Goal: Task Accomplishment & Management: Complete application form

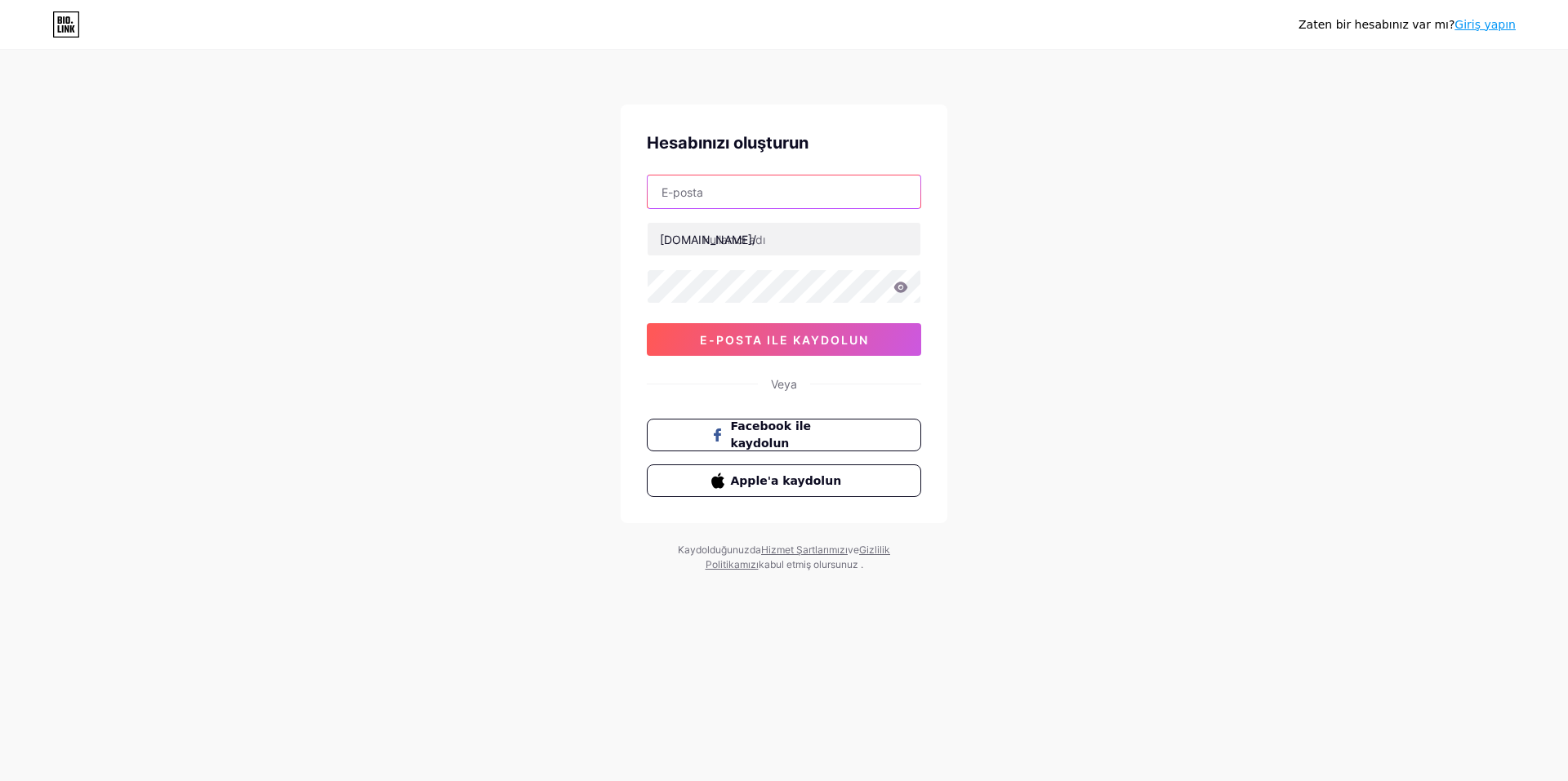
click at [718, 195] on input "text" at bounding box center [783, 192] width 272 height 33
type input "[EMAIL_ADDRESS][DOMAIN_NAME]"
click at [781, 337] on font "e-posta ile kaydolun" at bounding box center [784, 340] width 169 height 14
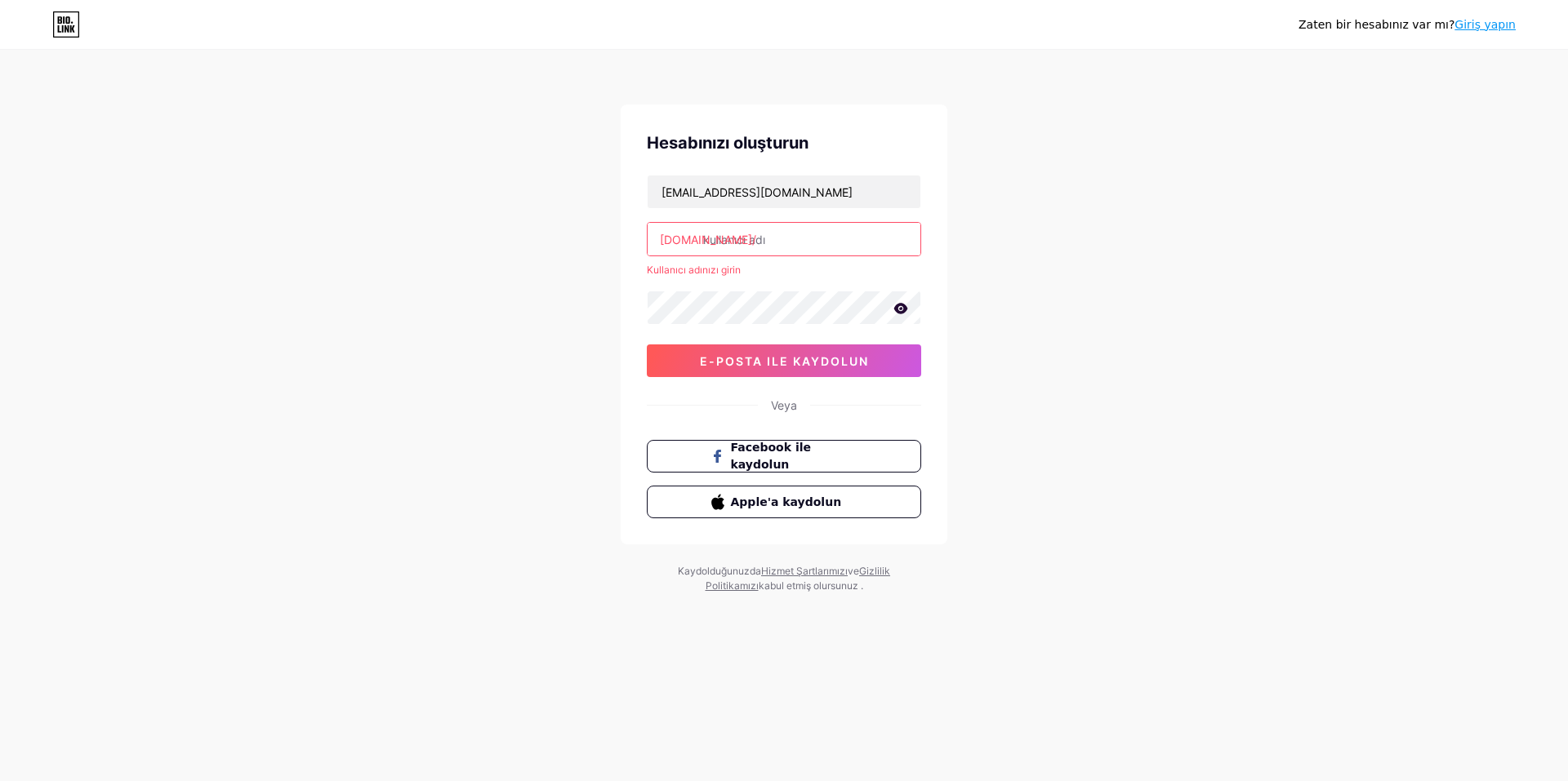
click at [809, 232] on input "text" at bounding box center [783, 239] width 272 height 33
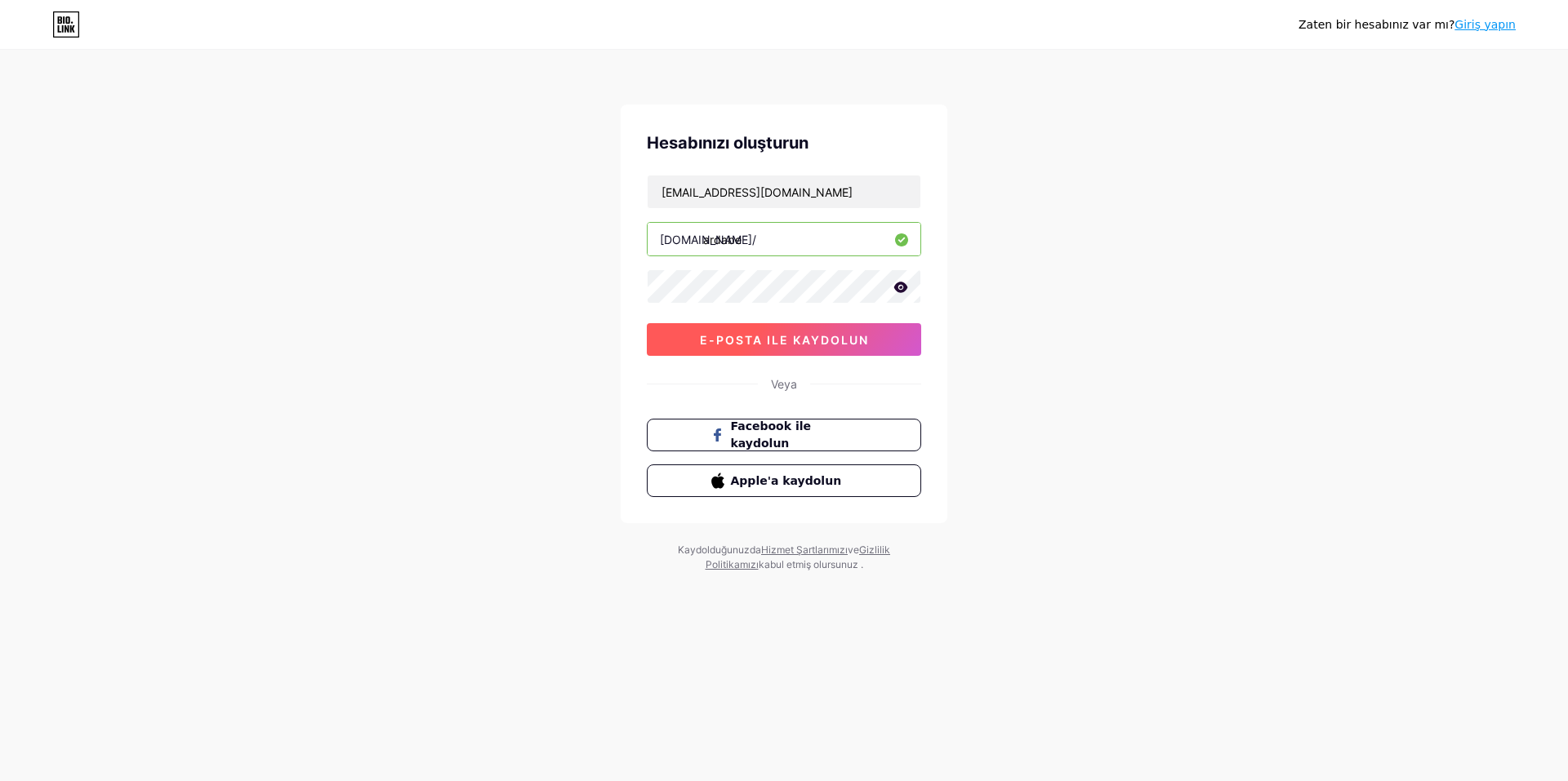
type input "ardabe"
click at [792, 341] on font "e-posta ile kaydolun" at bounding box center [784, 340] width 169 height 14
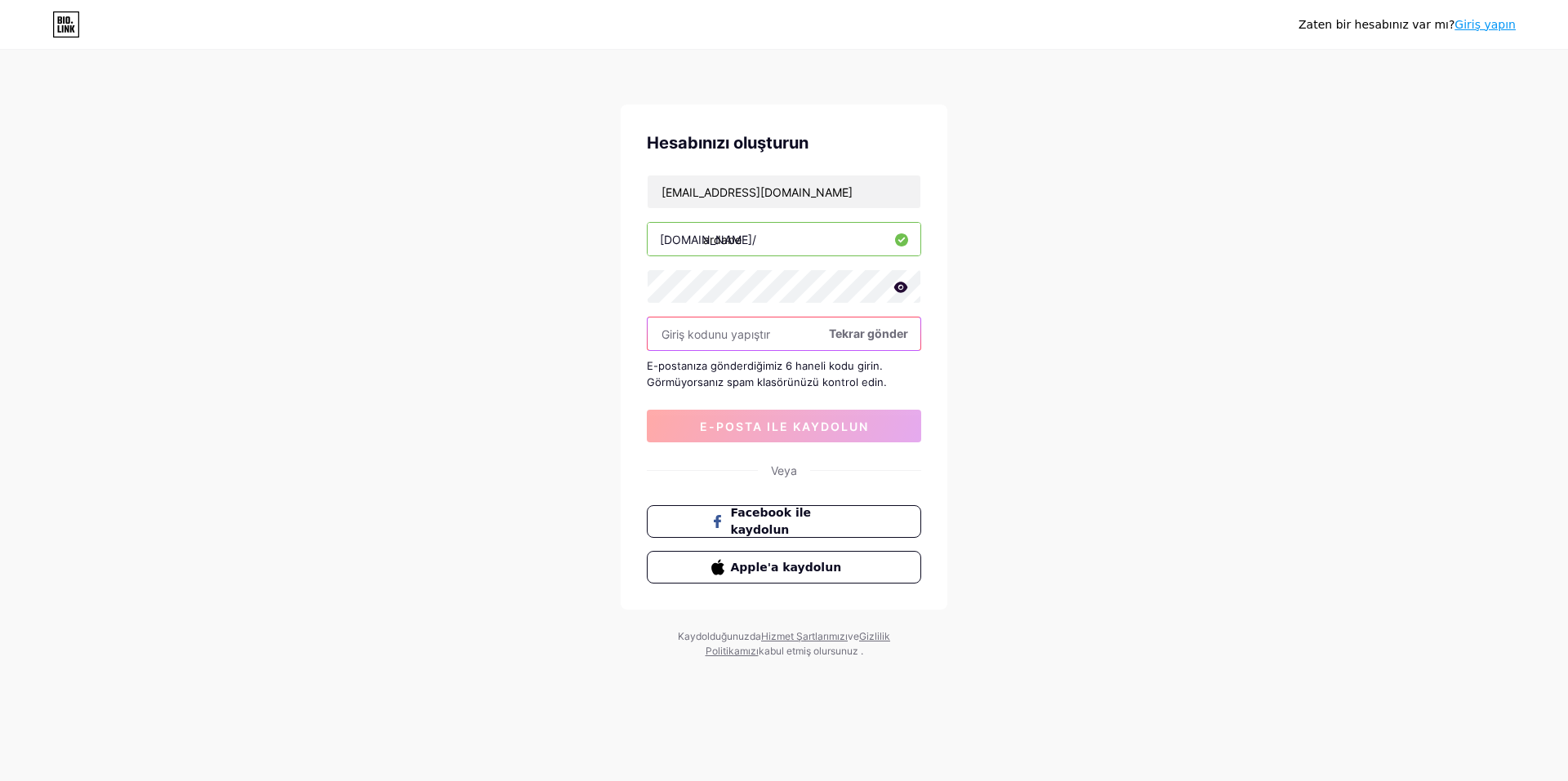
click at [747, 335] on input "text" at bounding box center [783, 334] width 272 height 33
paste input "593497"
type input "593497"
click at [754, 423] on font "e-posta ile kaydolun" at bounding box center [784, 426] width 169 height 14
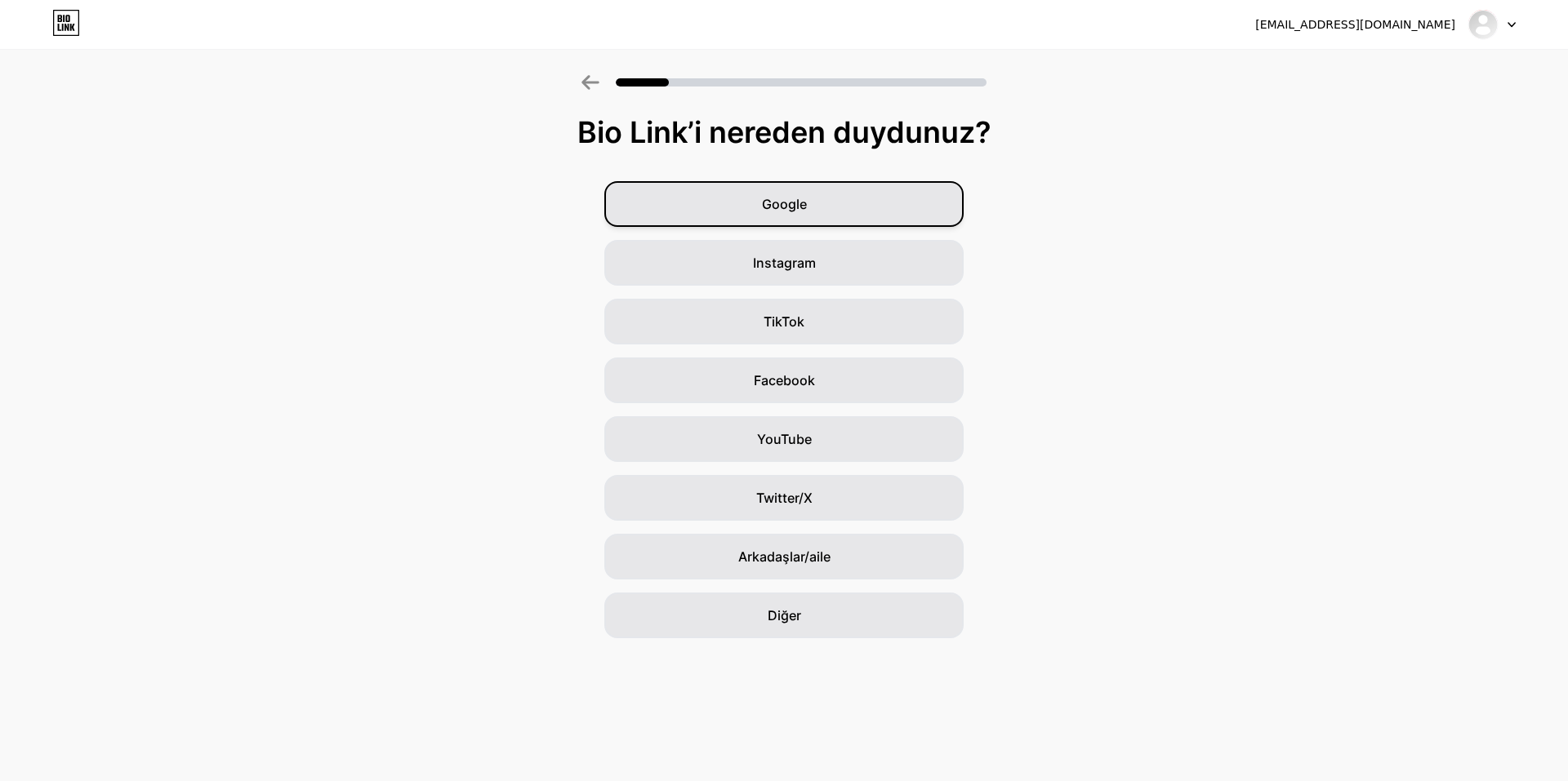
click at [810, 210] on div "Google" at bounding box center [783, 204] width 359 height 46
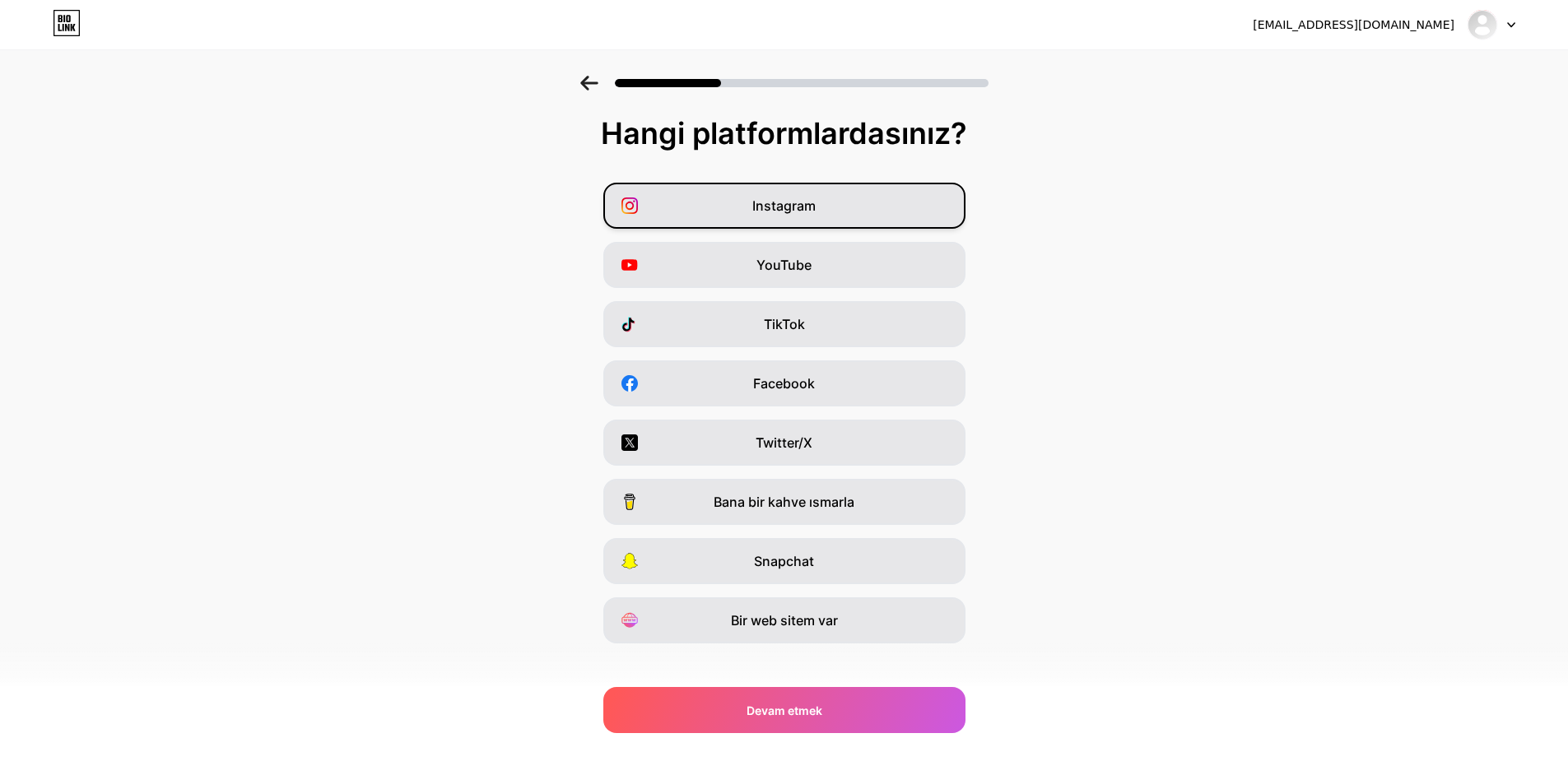
click at [792, 200] on font "Instagram" at bounding box center [784, 205] width 63 height 17
click at [811, 261] on font "YouTube" at bounding box center [783, 265] width 55 height 17
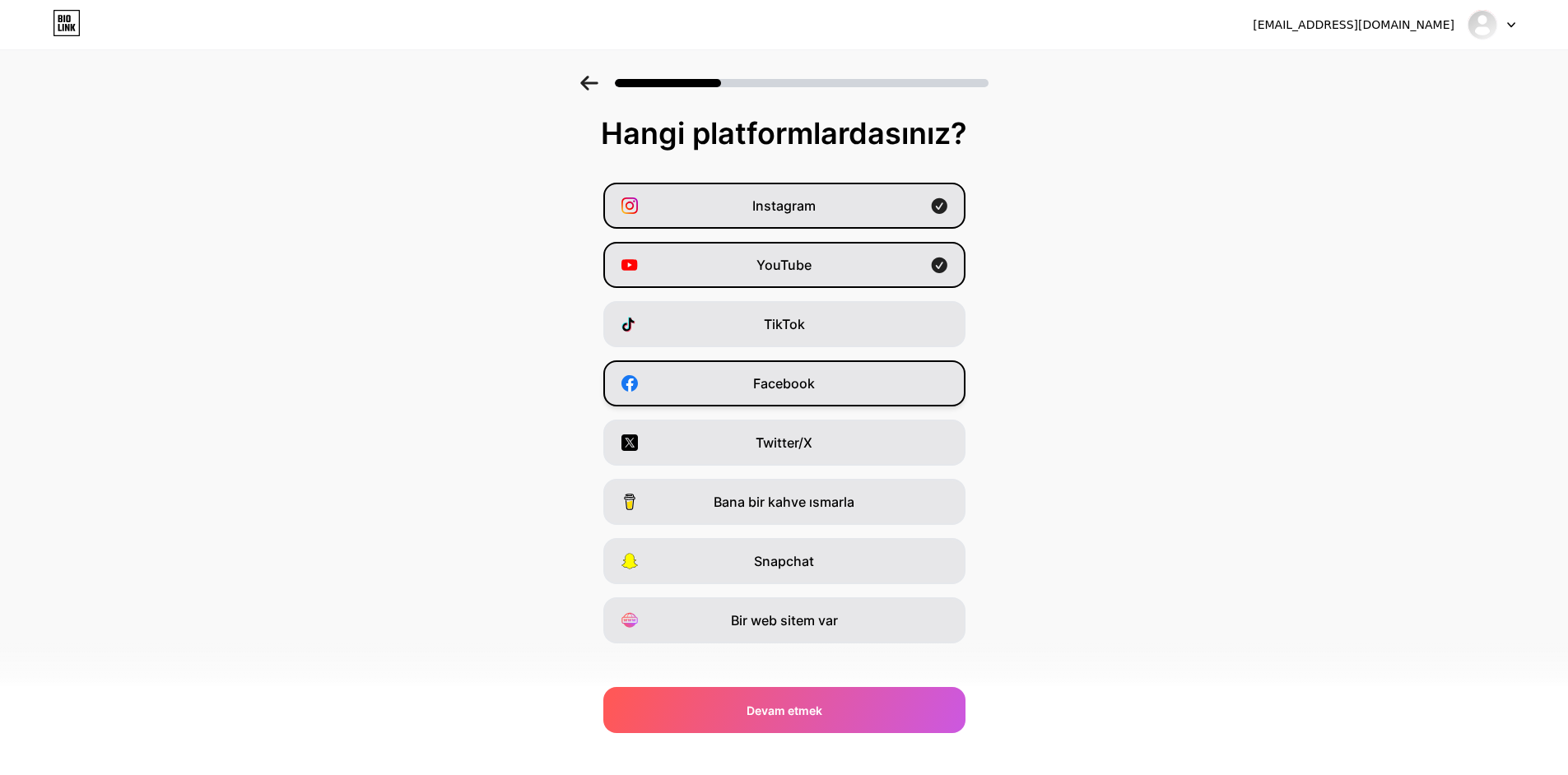
click at [854, 380] on div "Facebook" at bounding box center [784, 383] width 362 height 46
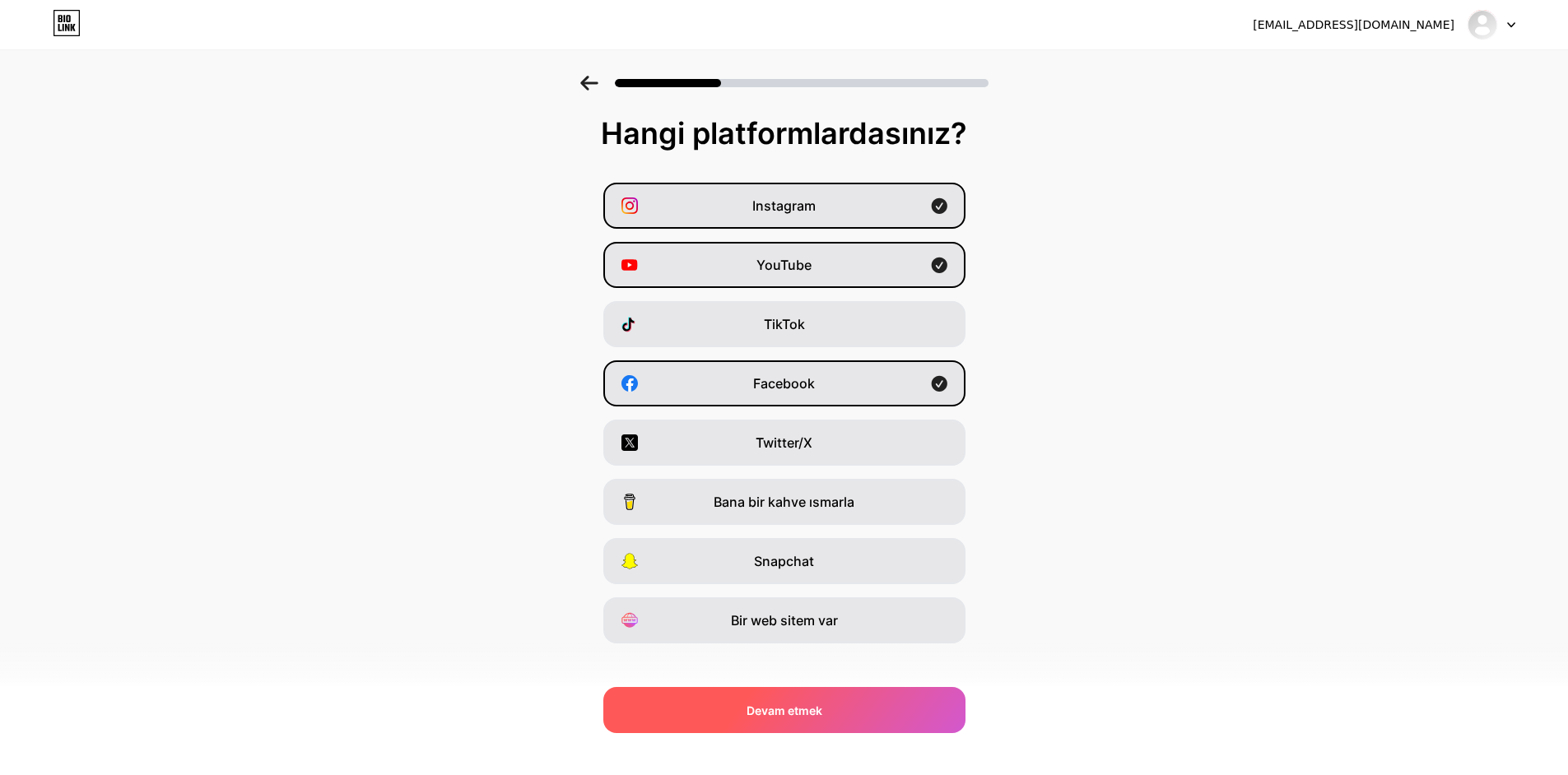
click at [779, 713] on font "Devam etmek" at bounding box center [784, 710] width 75 height 14
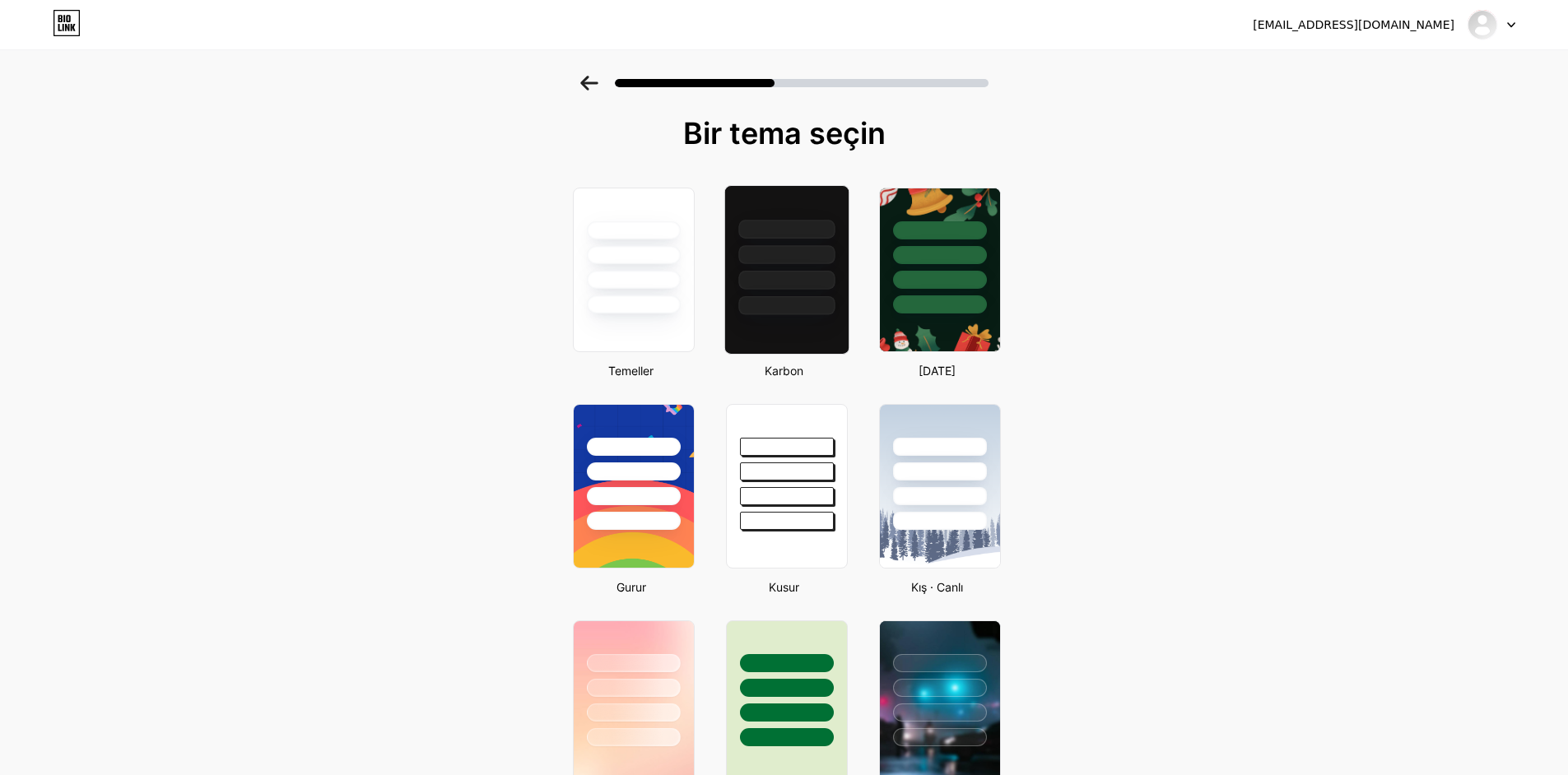
click at [795, 205] on div at bounding box center [786, 250] width 124 height 129
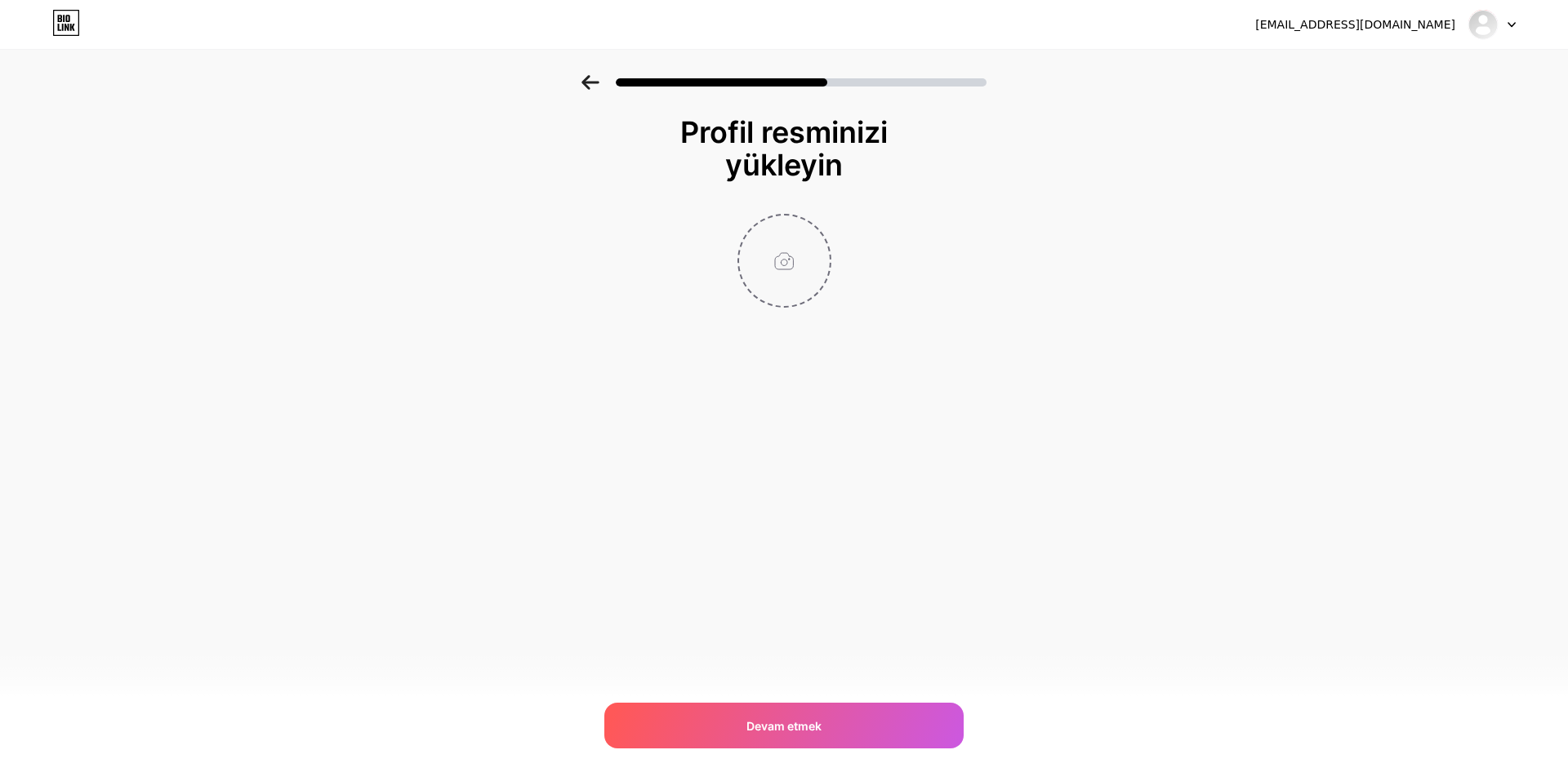
click at [785, 253] on input "file" at bounding box center [784, 261] width 90 height 90
type input "C:\fakepath\IMG_20181025_073246_866.jpg"
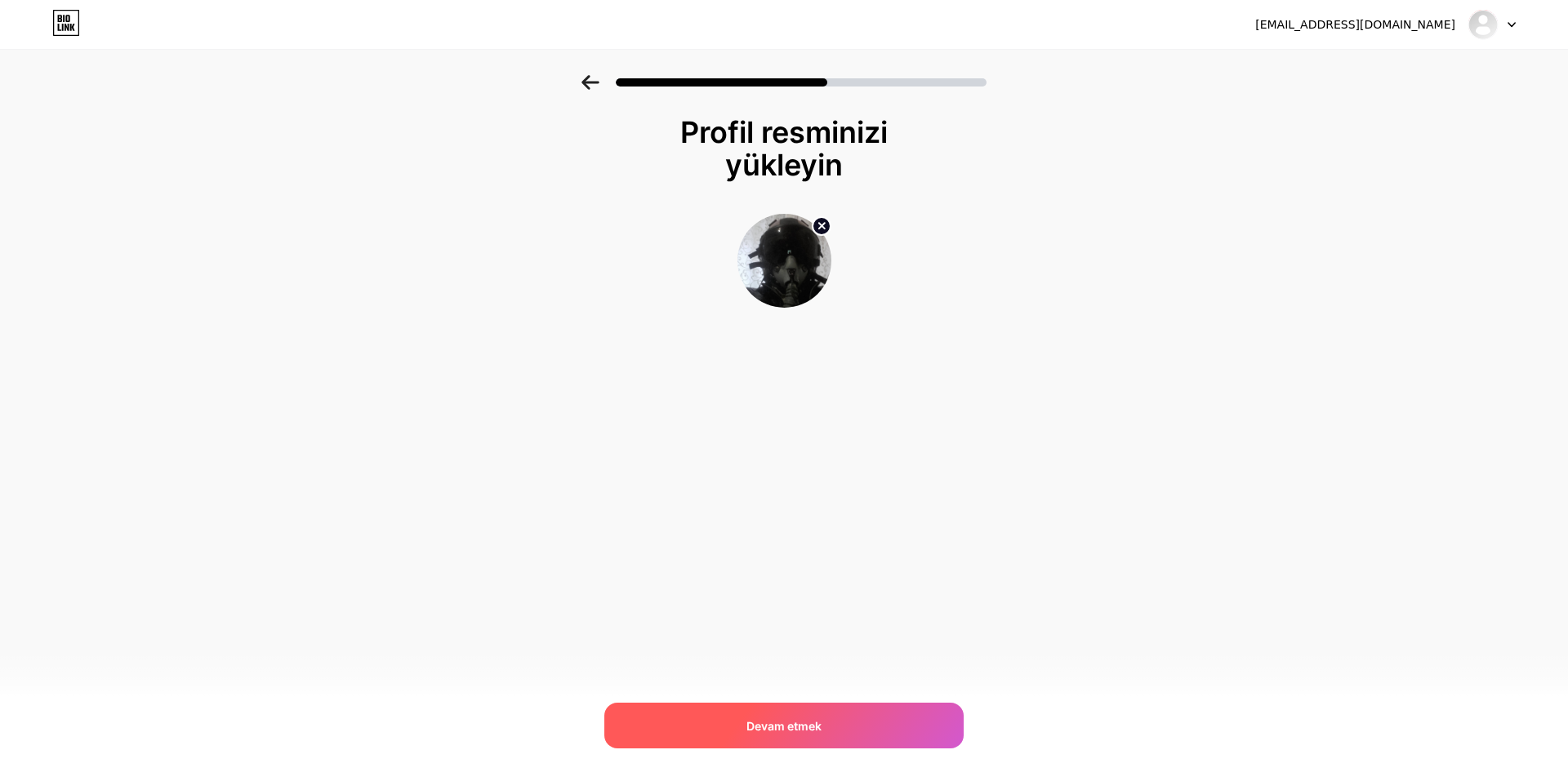
click at [767, 727] on font "Devam etmek" at bounding box center [784, 726] width 75 height 14
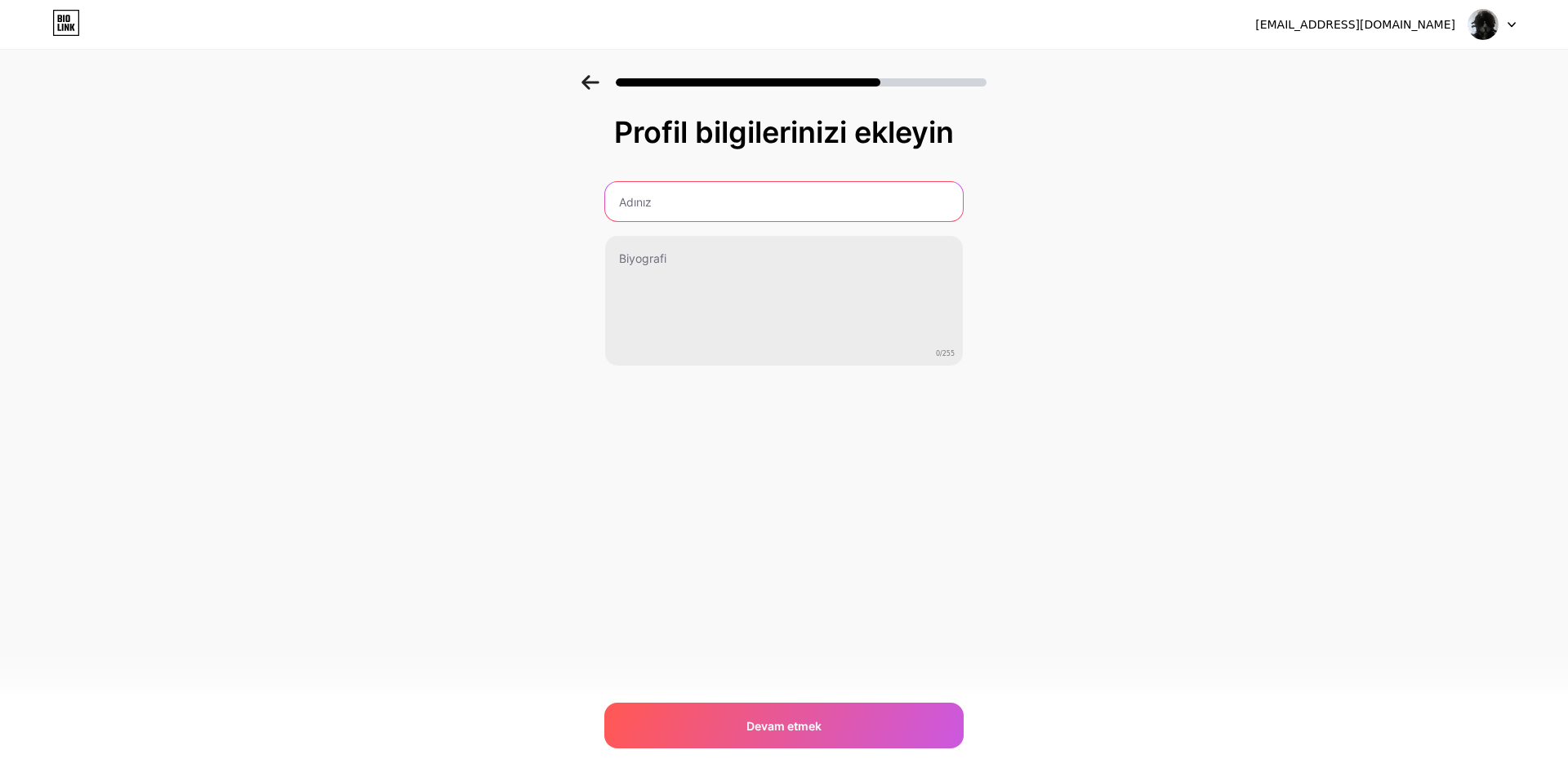
click at [676, 200] on input "text" at bounding box center [783, 201] width 358 height 39
type input "Arda Beşikçi"
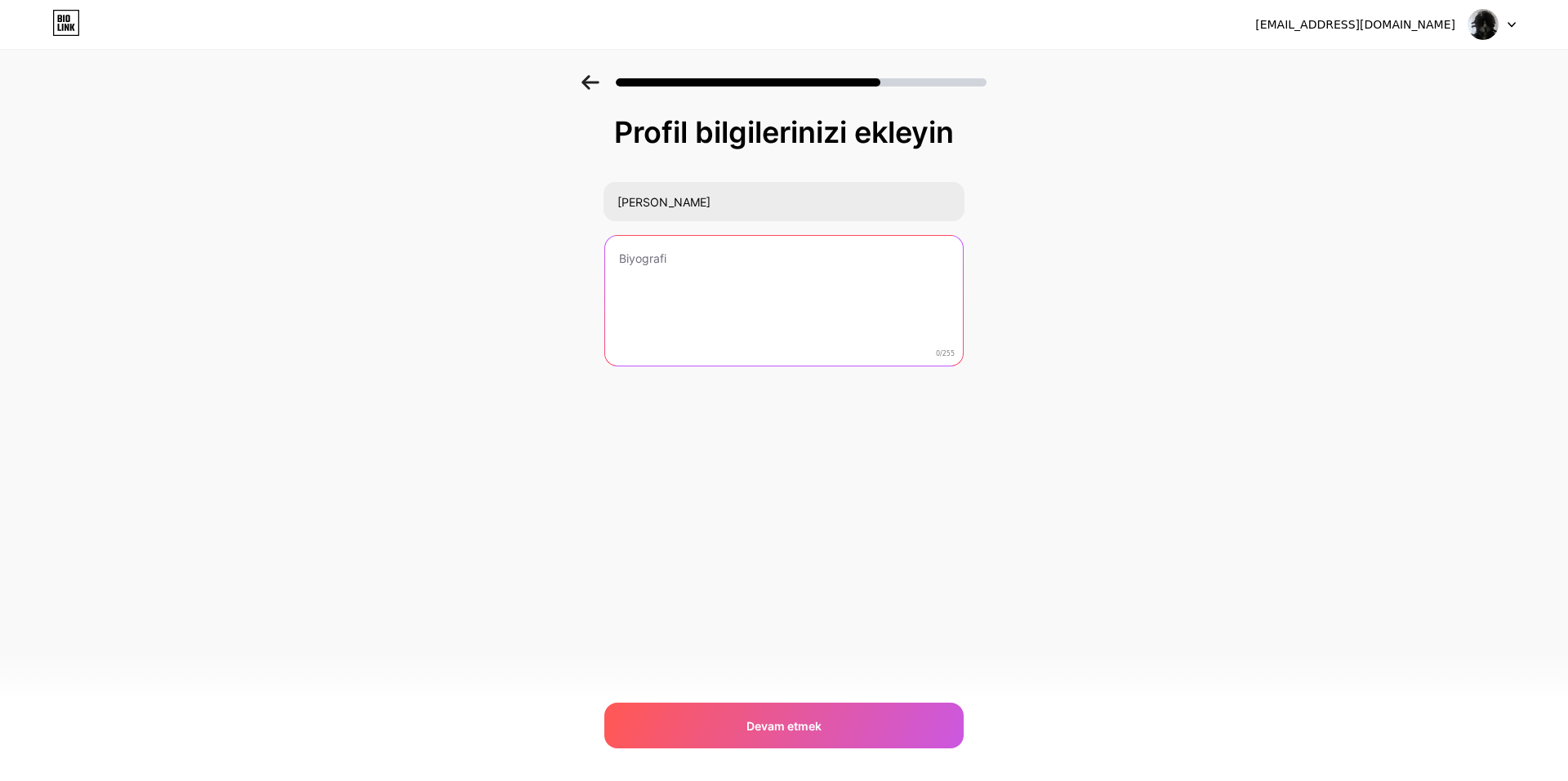
click at [636, 264] on textarea at bounding box center [783, 301] width 358 height 131
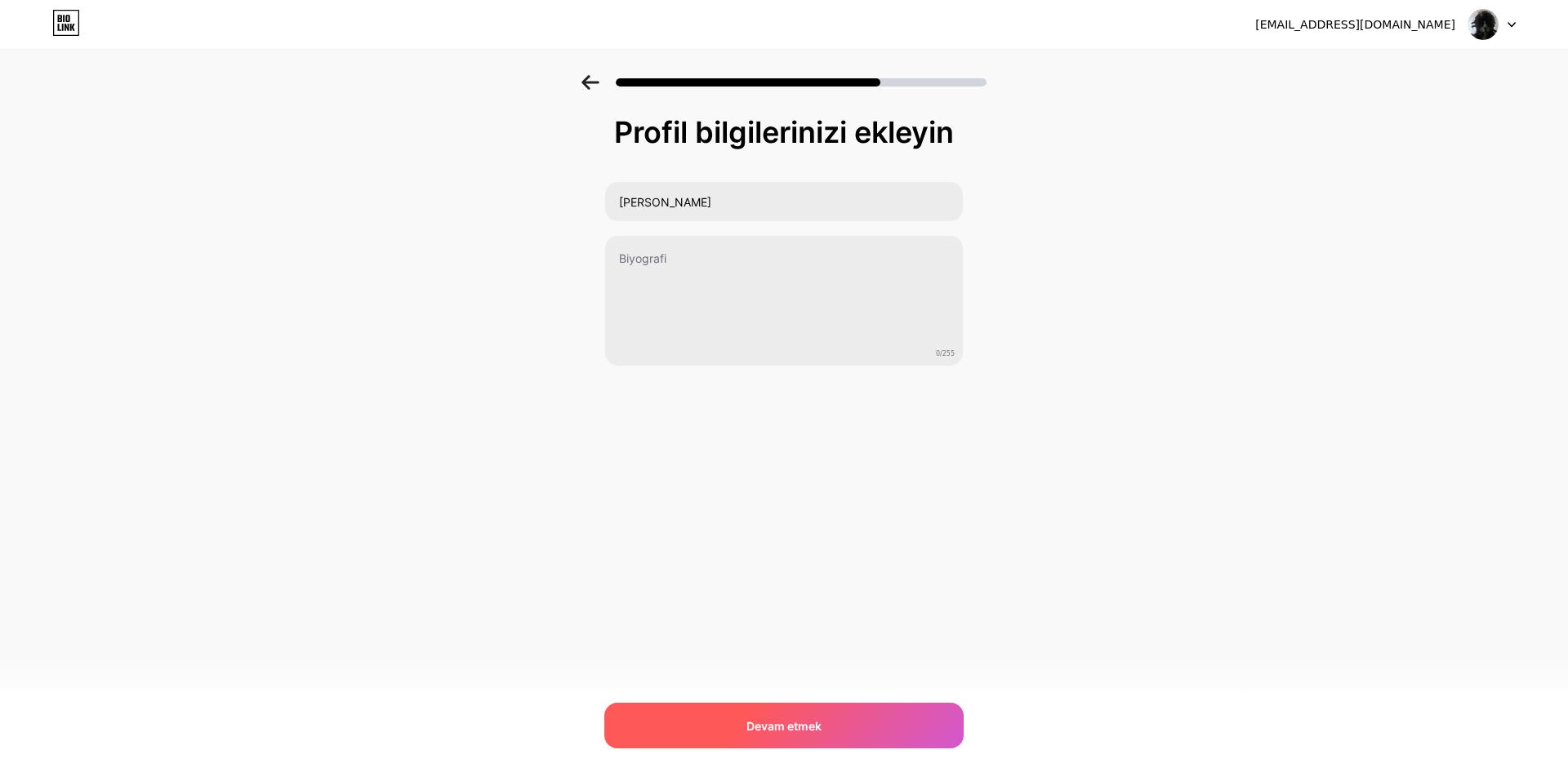
click at [777, 728] on font "Devam etmek" at bounding box center [784, 726] width 75 height 14
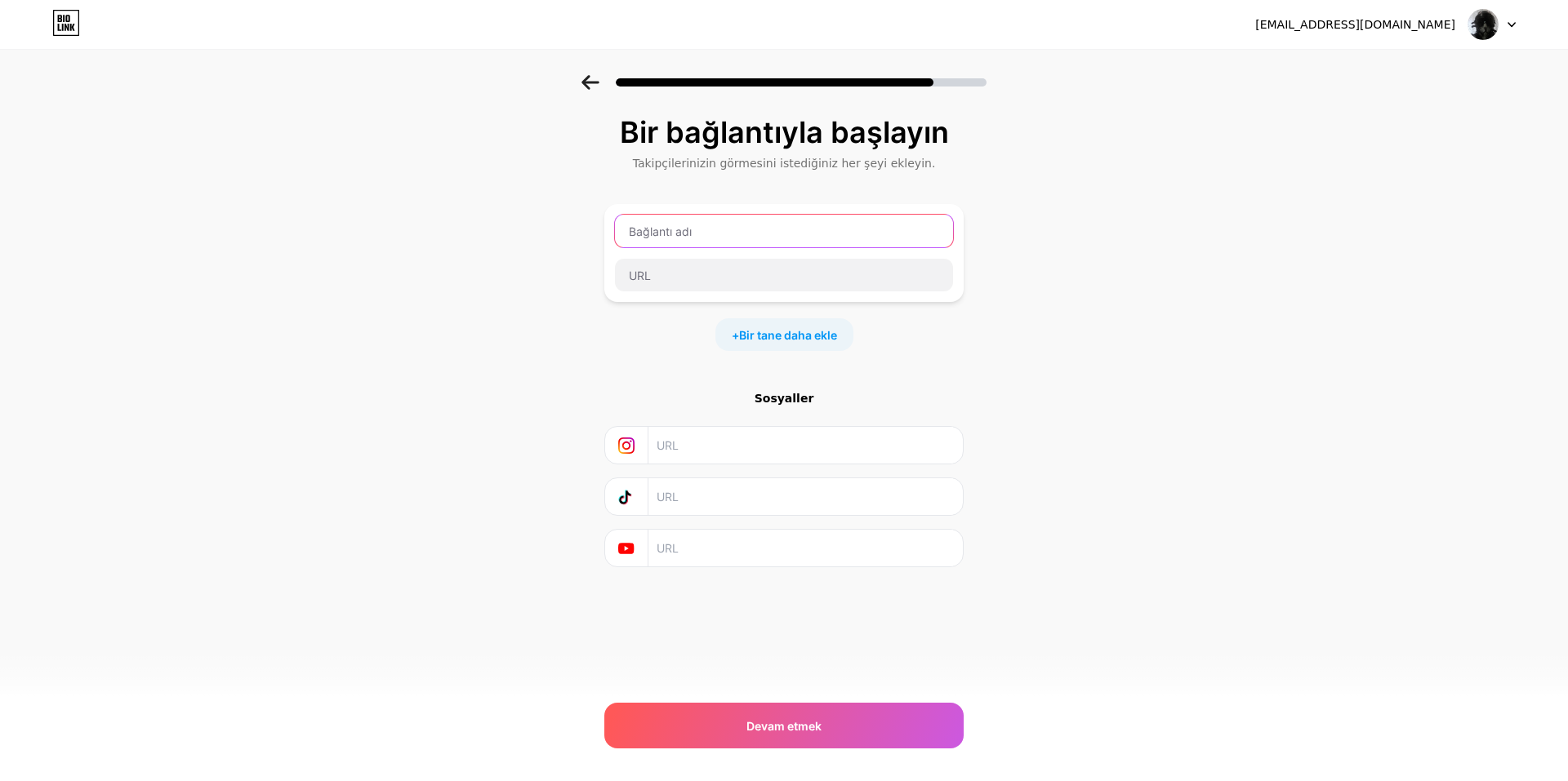
click at [685, 235] on input "text" at bounding box center [784, 231] width 338 height 33
type input "ardabe"
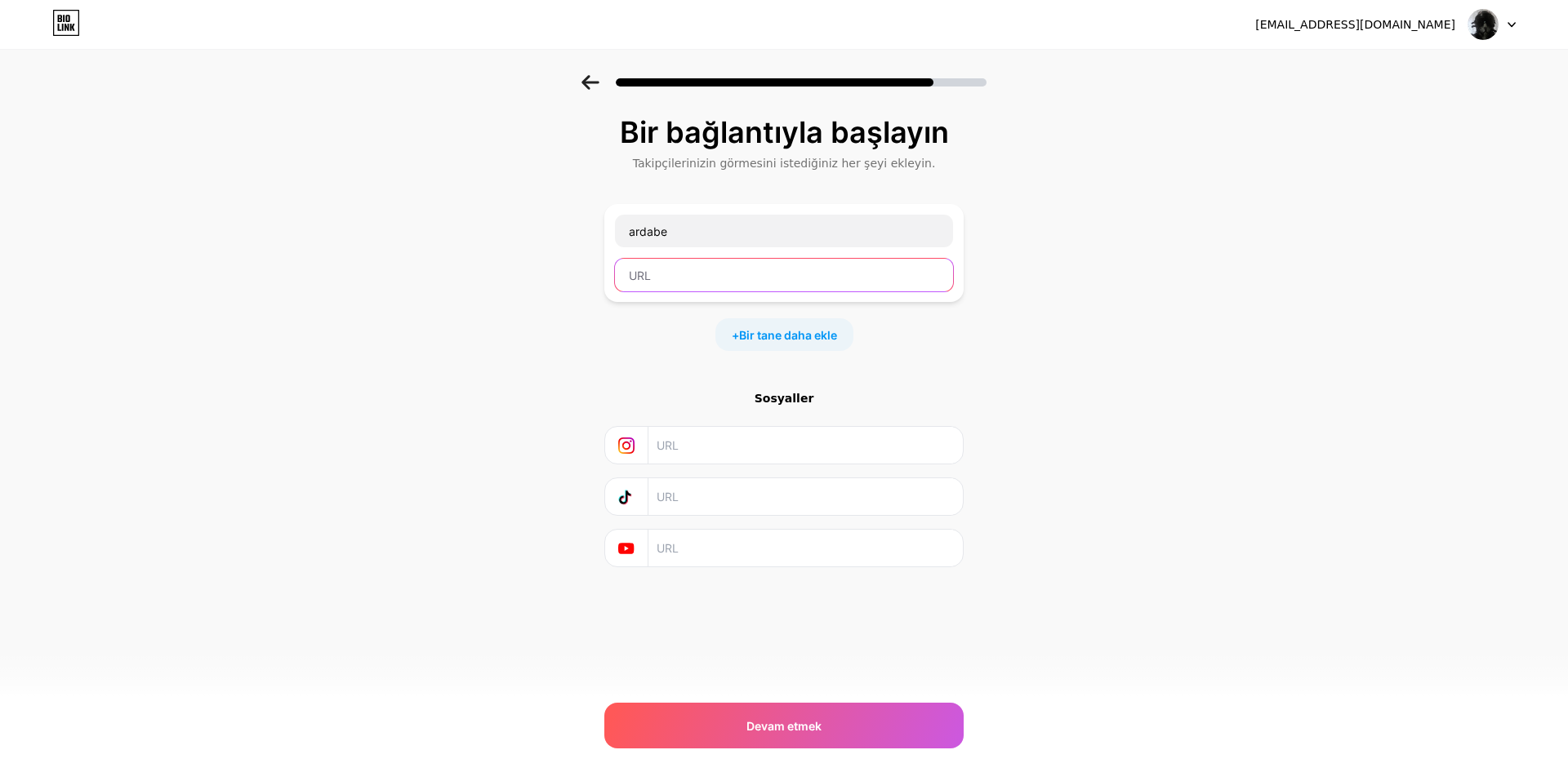
click at [732, 271] on input "text" at bounding box center [784, 275] width 338 height 33
click at [700, 449] on input "text" at bounding box center [804, 445] width 297 height 37
paste input "https://www.instagram.com/redshaman/"
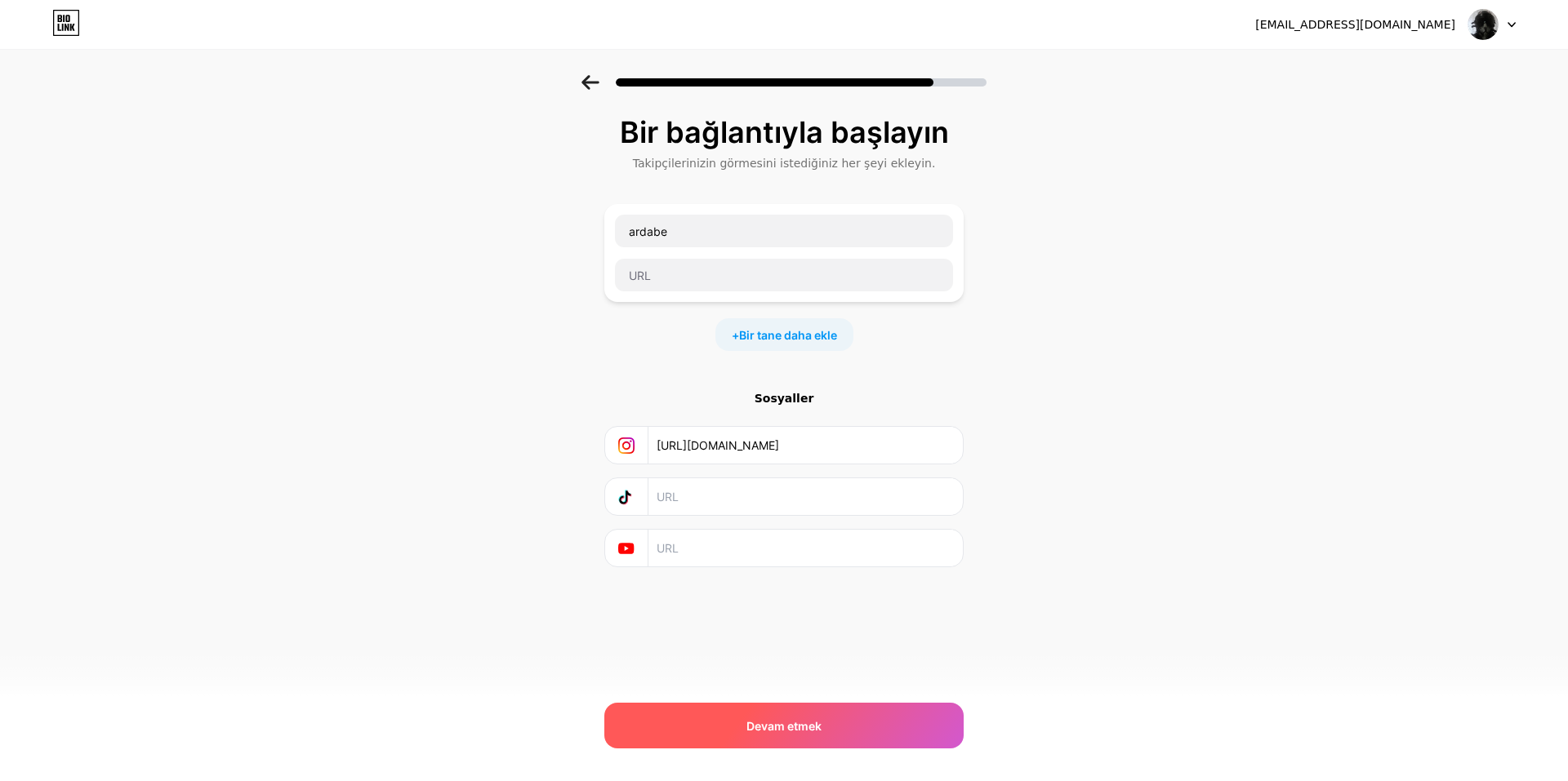
type input "https://www.instagram.com/redshaman/"
click at [788, 730] on font "Devam etmek" at bounding box center [784, 726] width 75 height 14
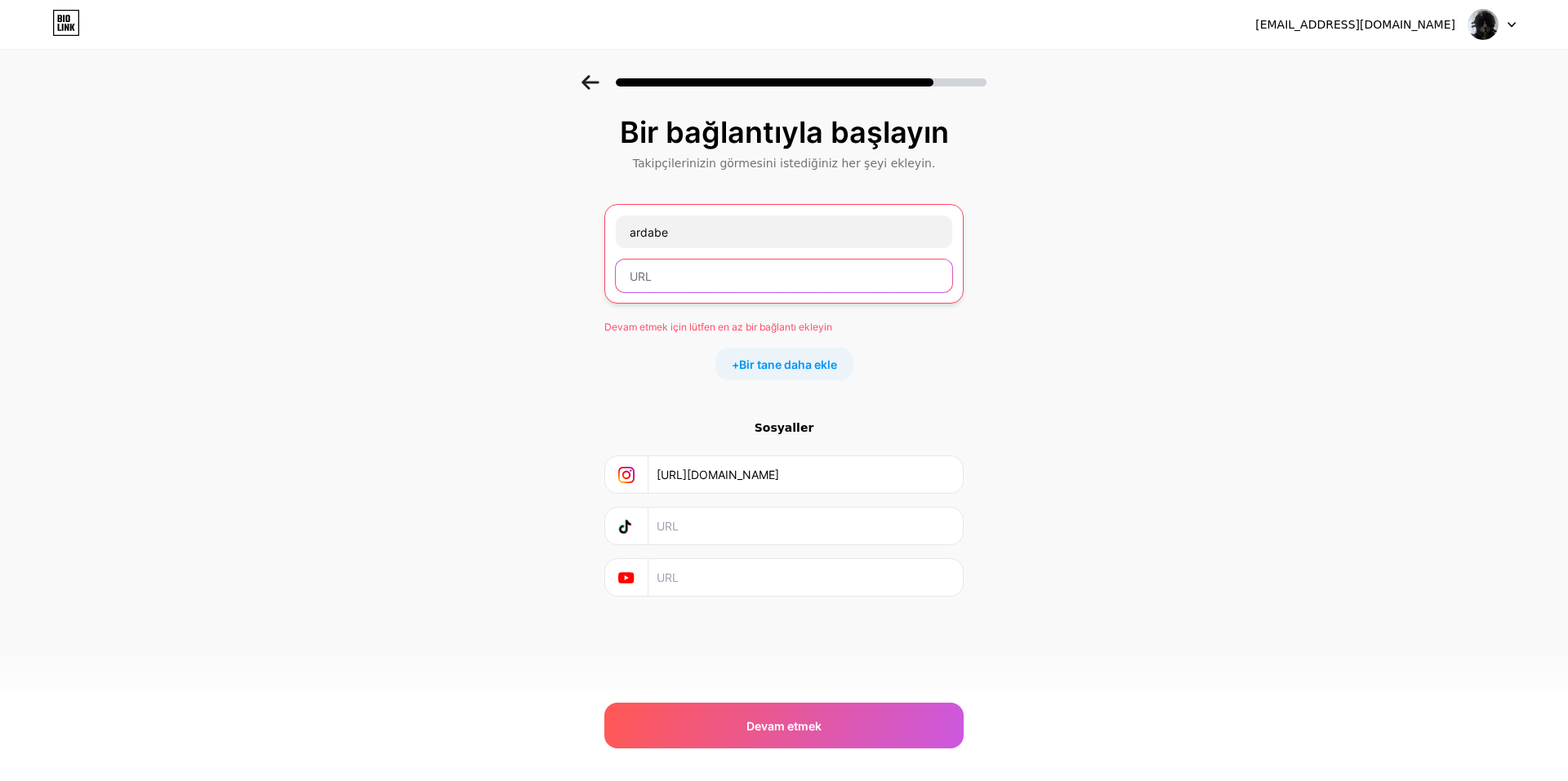
click at [765, 271] on input "text" at bounding box center [784, 276] width 337 height 33
drag, startPoint x: 883, startPoint y: 471, endPoint x: 649, endPoint y: 464, distance: 234.1
click at [649, 464] on div "https://www.instagram.com/redshaman/" at bounding box center [784, 475] width 338 height 37
click at [669, 279] on input "text" at bounding box center [784, 276] width 337 height 33
paste input "https://www.instagram.com/redshaman/"
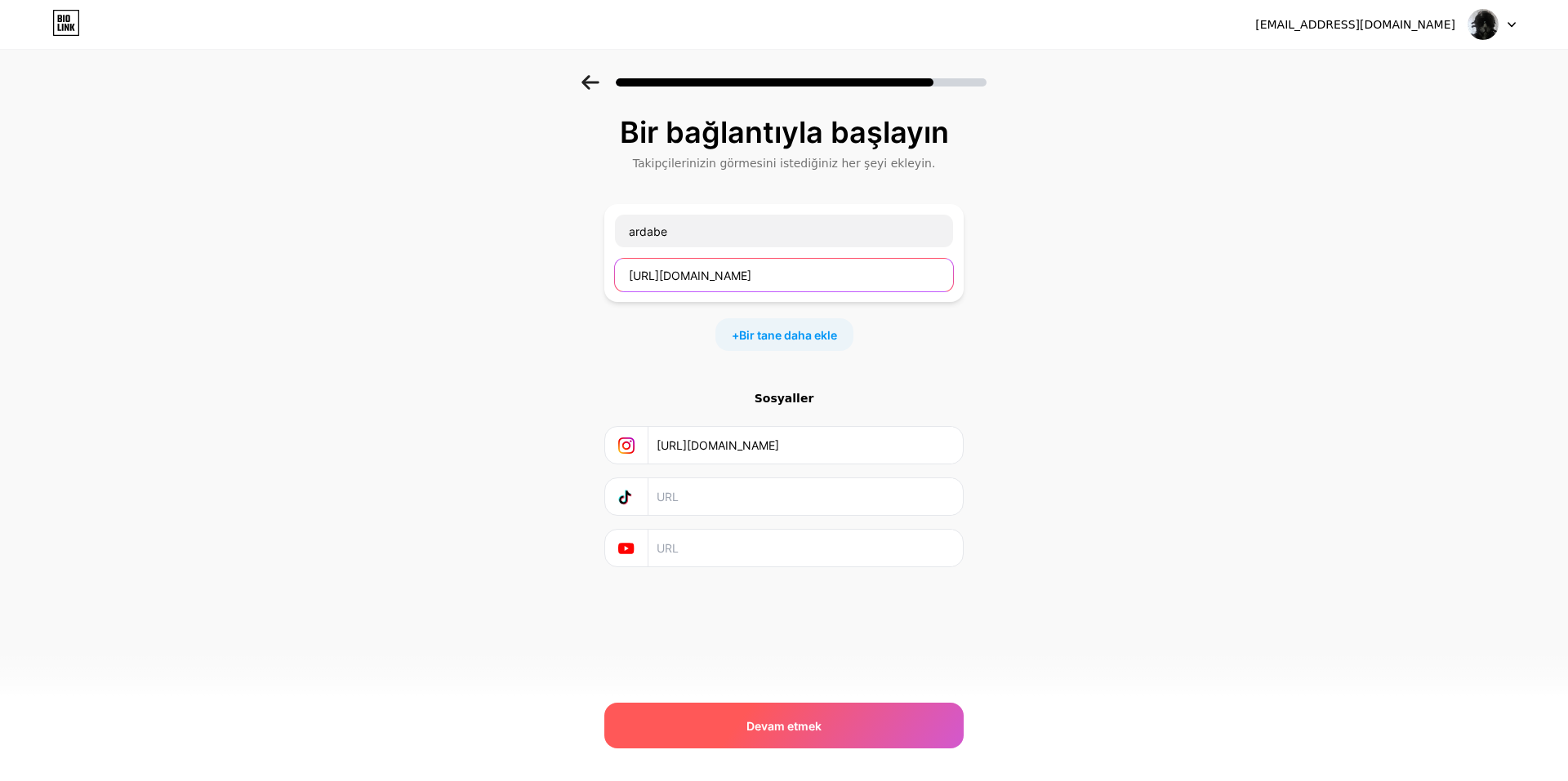
type input "https://www.instagram.com/redshaman/"
click at [781, 724] on font "Devam etmek" at bounding box center [784, 726] width 75 height 14
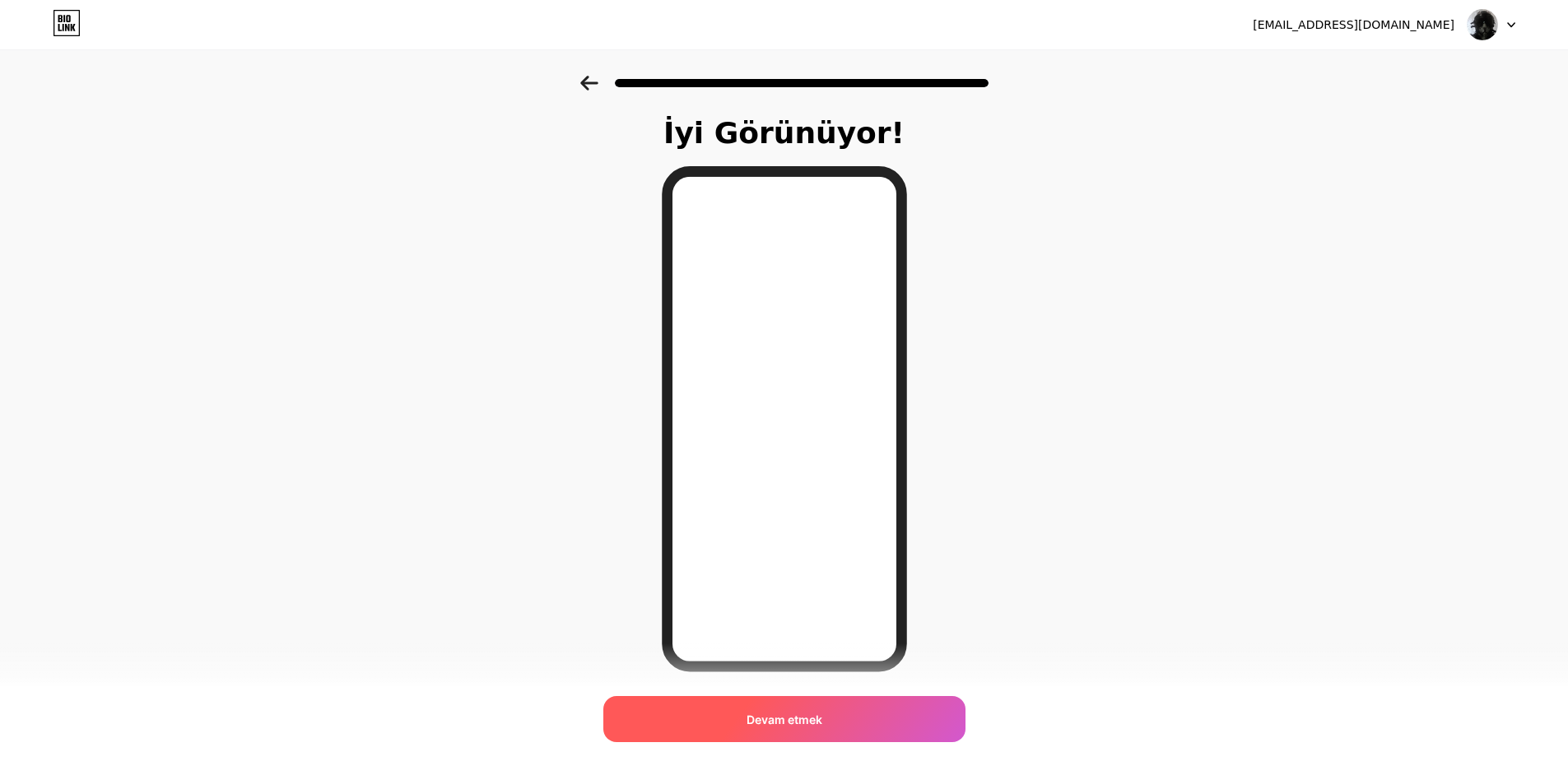
click at [808, 714] on font "Devam etmek" at bounding box center [784, 720] width 75 height 14
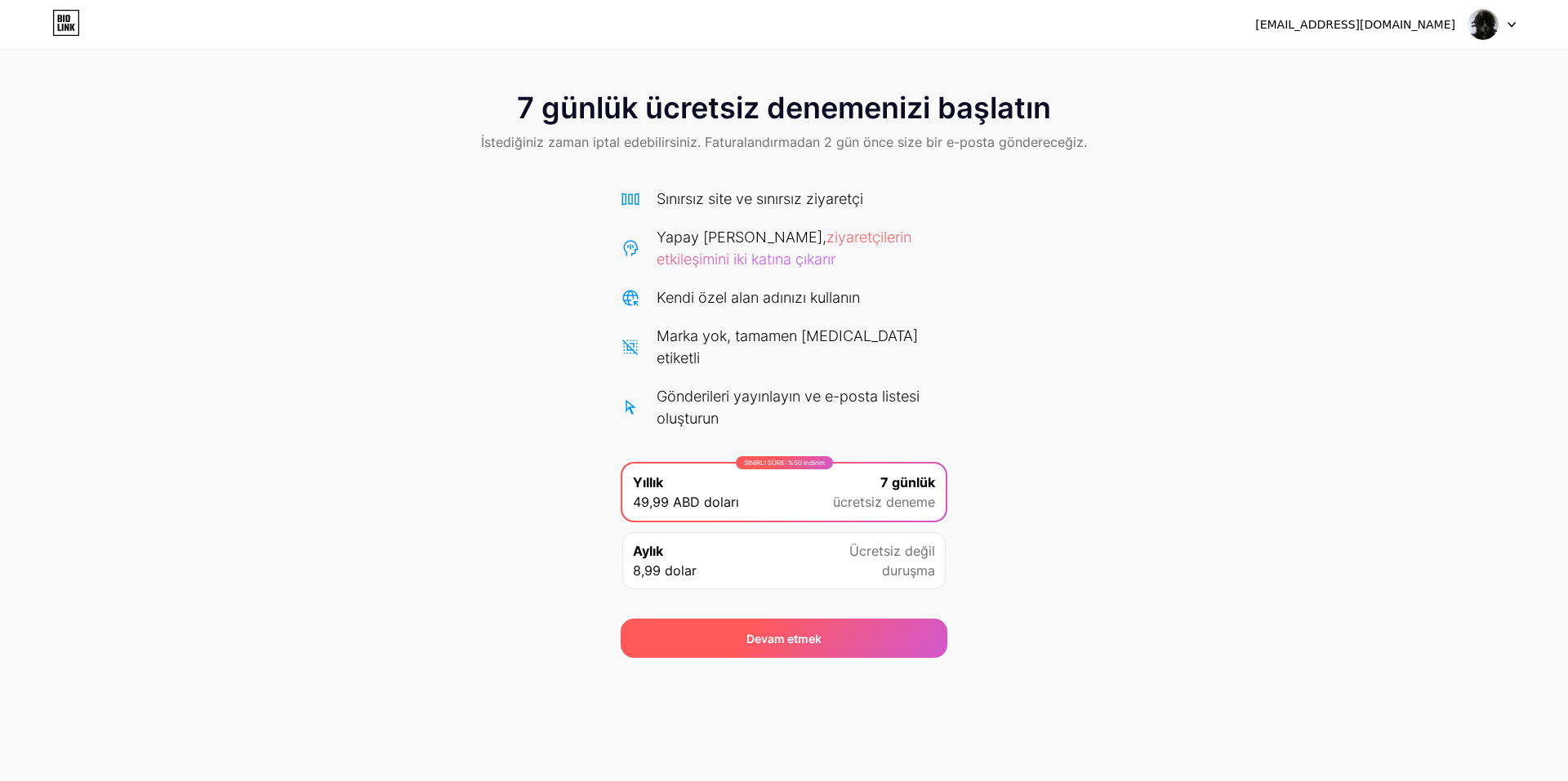
click at [802, 630] on span "Devam etmek" at bounding box center [784, 638] width 75 height 17
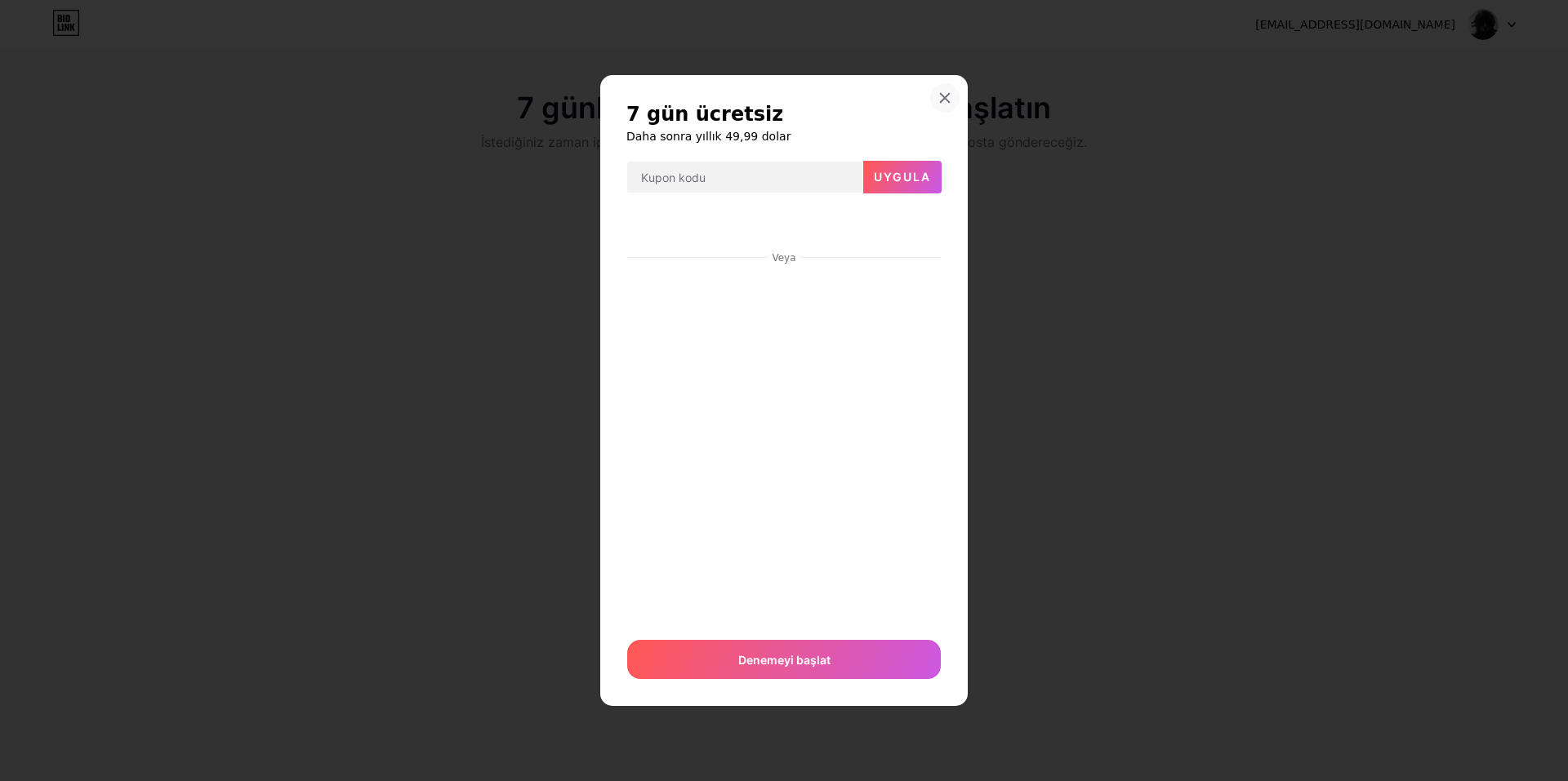
click at [944, 99] on icon at bounding box center [945, 97] width 9 height 9
